Goal: Use online tool/utility: Utilize a website feature to perform a specific function

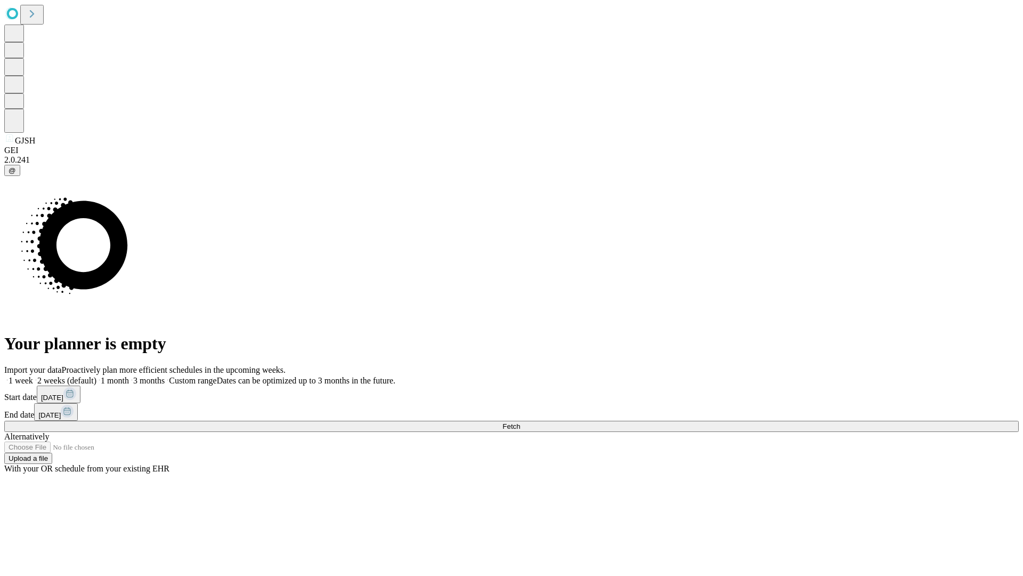
click at [520, 422] on span "Fetch" at bounding box center [512, 426] width 18 height 8
